Goal: Information Seeking & Learning: Find specific fact

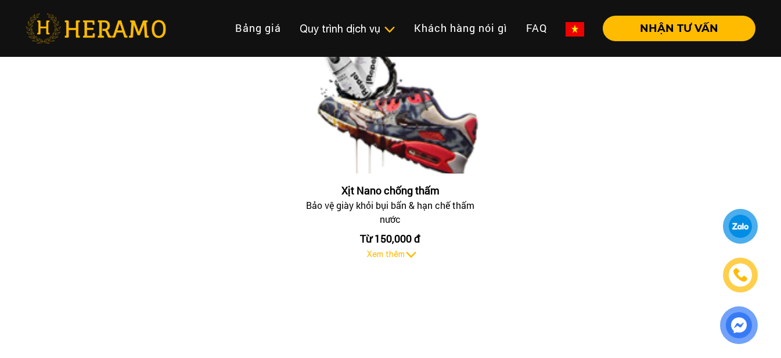
scroll to position [1180, 0]
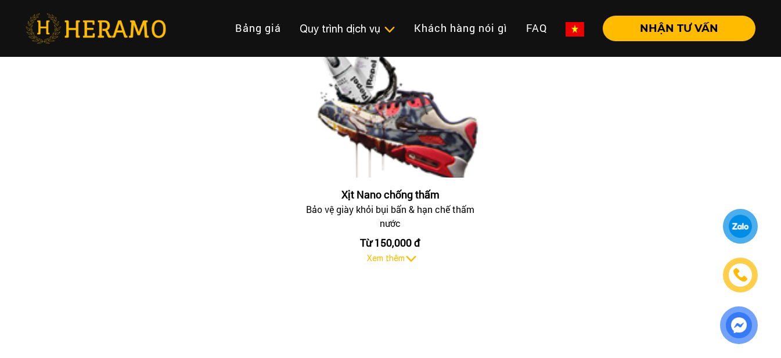
click at [781, 182] on html "Toggle Bảng giá Quy trình dịch vụ Quy trình dịch vụ Giặt hấp, giặt khô Laundry …" at bounding box center [390, 203] width 781 height 2766
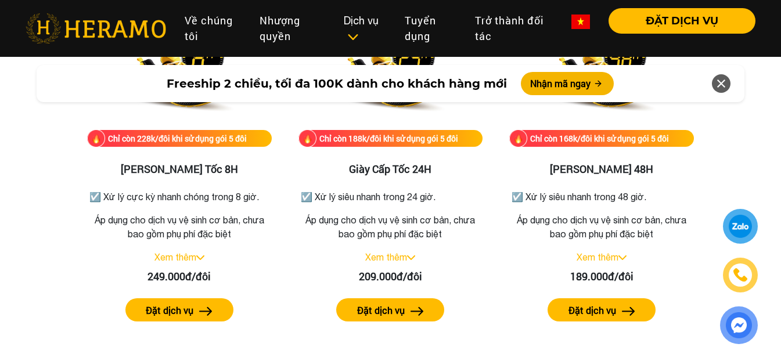
scroll to position [2096, 0]
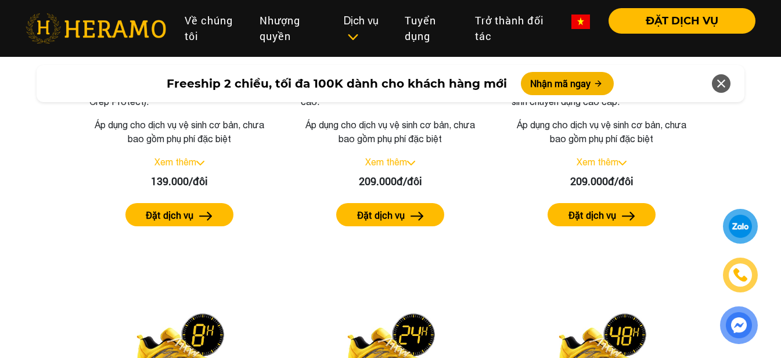
scroll to position [1907, 0]
